Goal: Task Accomplishment & Management: Use online tool/utility

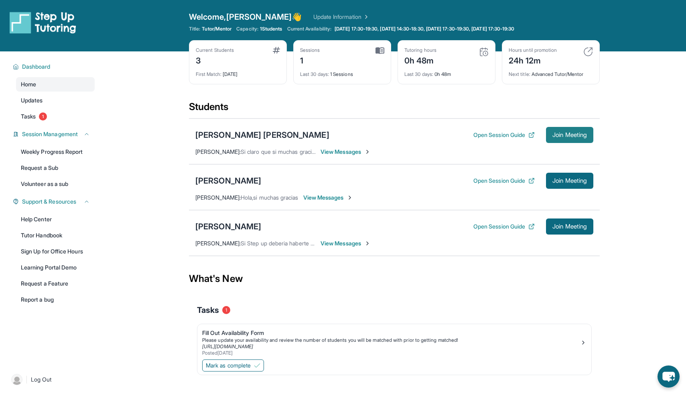
click at [574, 133] on span "Join Meeting" at bounding box center [570, 134] width 35 height 5
click at [503, 135] on button "Open Session Guide" at bounding box center [503, 135] width 61 height 8
